Goal: Information Seeking & Learning: Learn about a topic

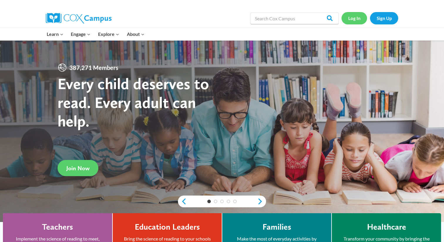
click at [361, 14] on link "Log In" at bounding box center [355, 18] width 26 height 12
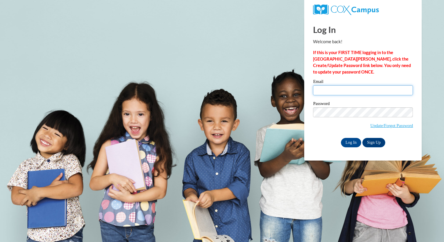
click at [321, 93] on input "Email" at bounding box center [363, 90] width 100 height 10
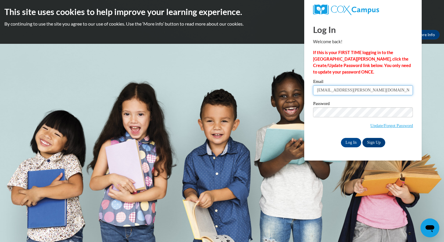
type input "asheldon@butler.edu"
click at [354, 143] on input "Log In" at bounding box center [351, 142] width 21 height 9
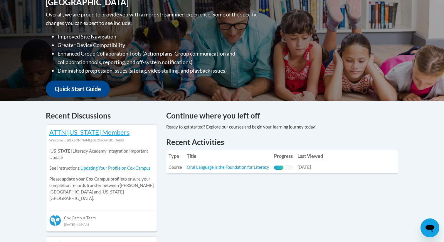
scroll to position [151, 0]
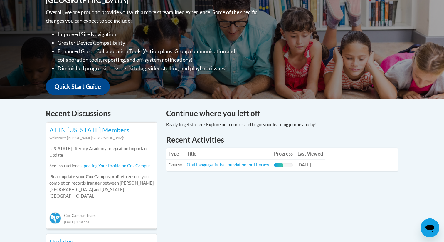
click at [210, 162] on td "Title: Oral Language is the Foundation for Literacy" at bounding box center [227, 164] width 87 height 11
click at [210, 165] on link "Oral Language is the Foundation for Literacy" at bounding box center [228, 164] width 83 height 5
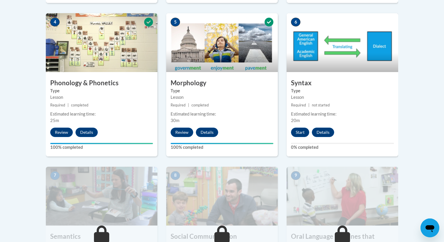
scroll to position [364, 0]
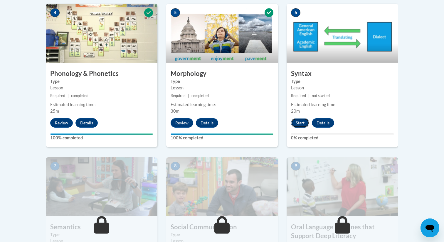
click at [302, 124] on button "Start" at bounding box center [300, 122] width 18 height 9
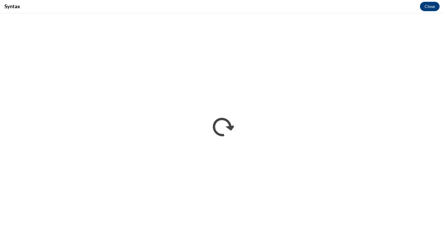
scroll to position [0, 0]
